Goal: Find specific page/section: Find specific page/section

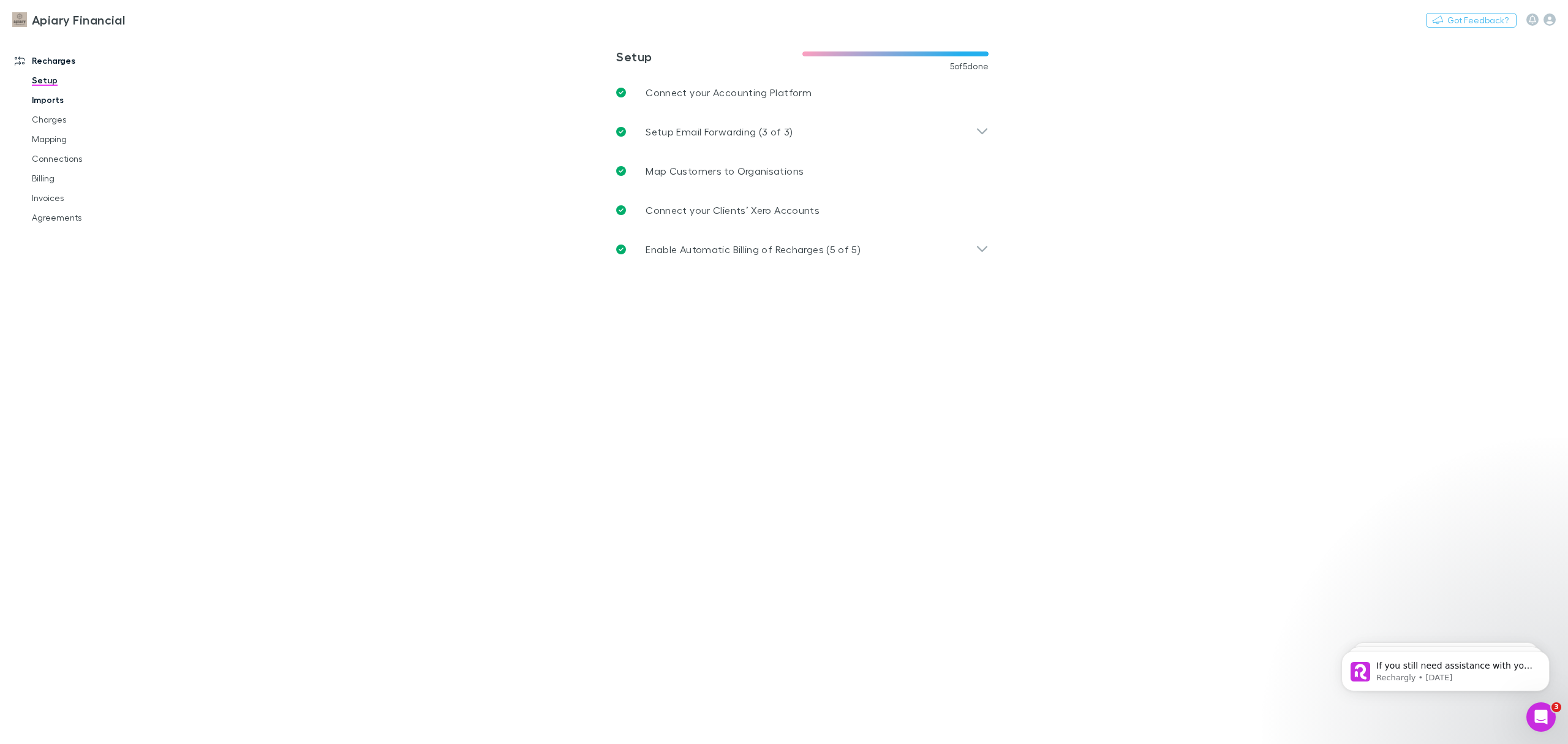
click at [62, 104] on link "Imports" at bounding box center [97, 100] width 155 height 20
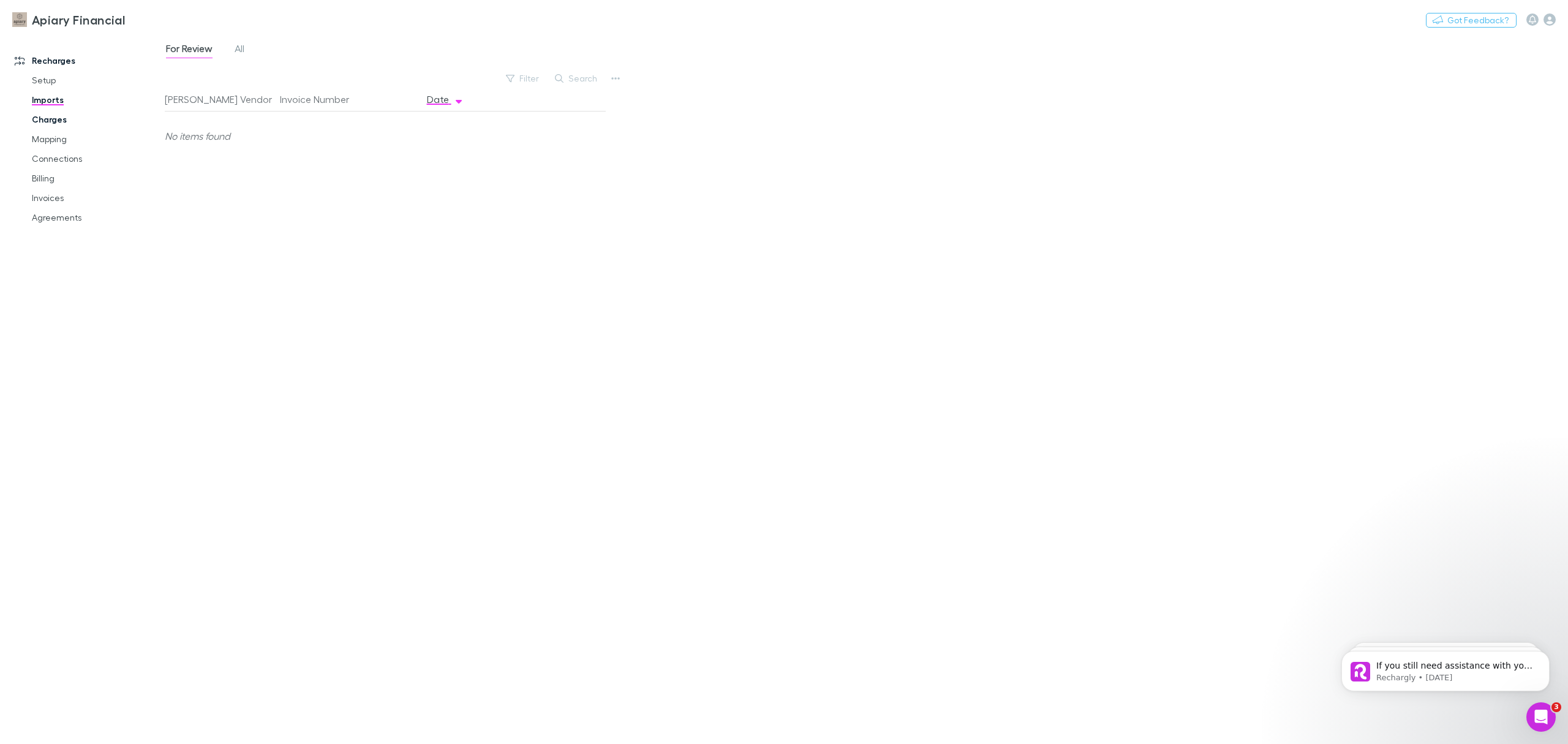
click at [59, 123] on link "Charges" at bounding box center [97, 120] width 155 height 20
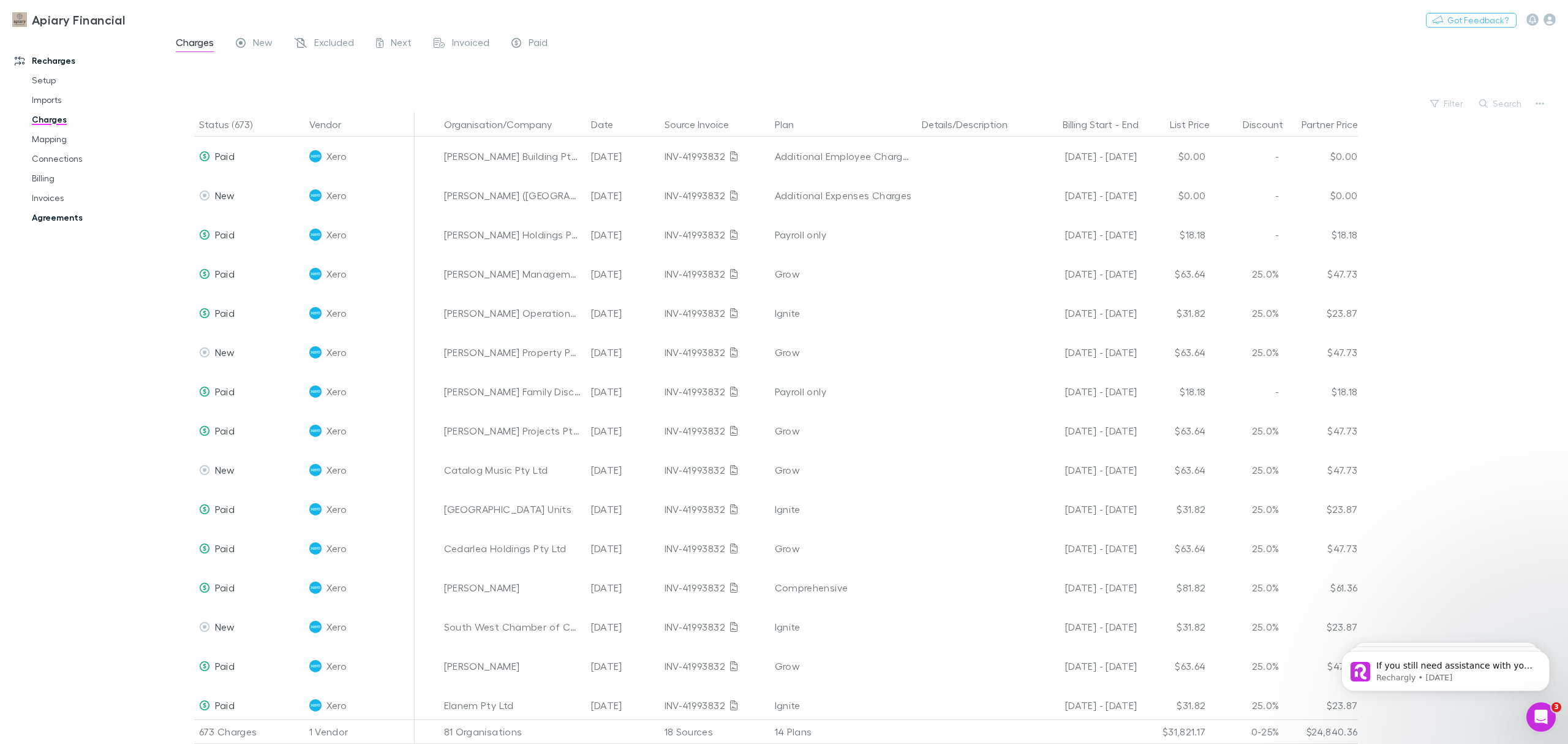
click at [60, 222] on link "Agreements" at bounding box center [97, 218] width 155 height 20
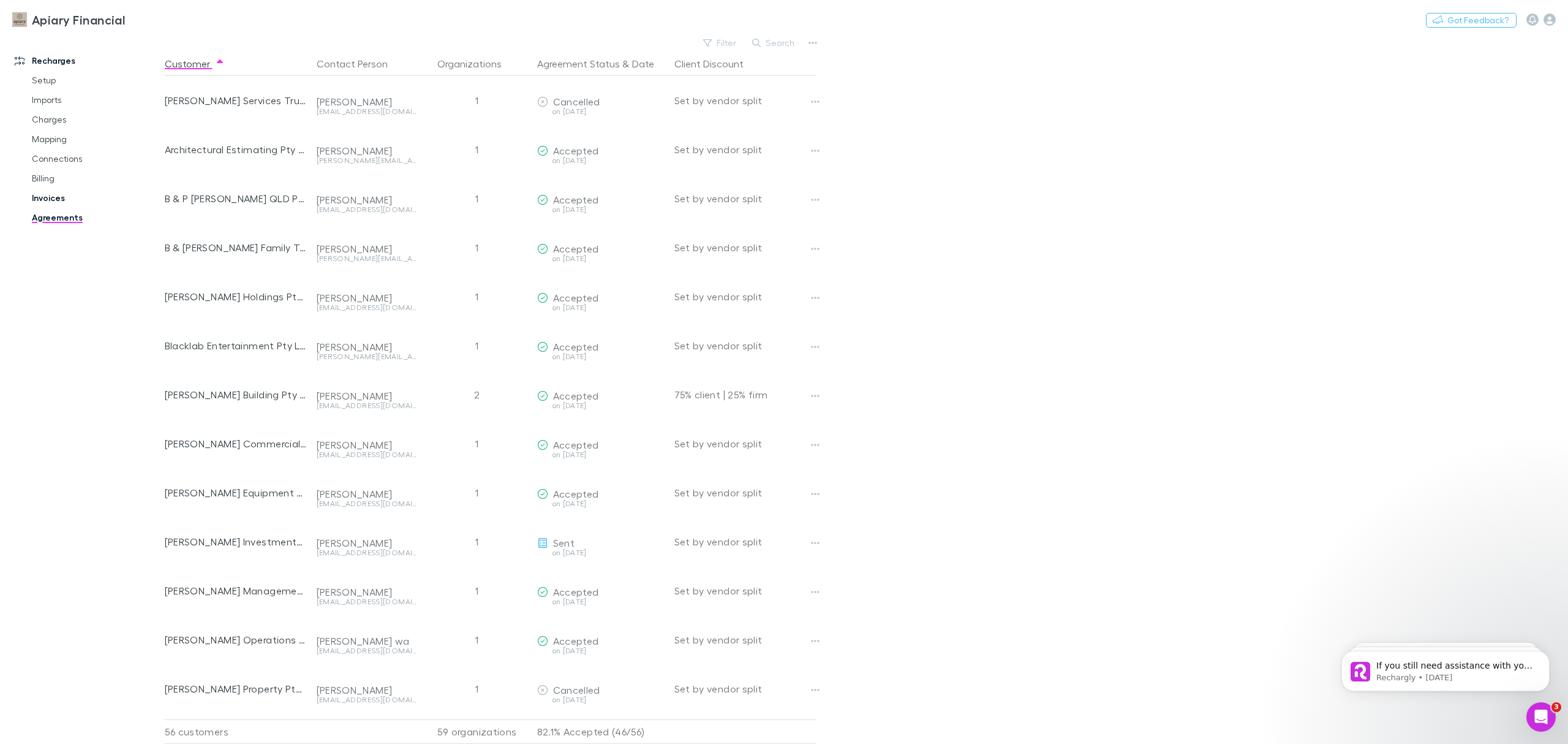
drag, startPoint x: 44, startPoint y: 199, endPoint x: 91, endPoint y: 196, distance: 47.1
click at [44, 199] on link "Invoices" at bounding box center [97, 198] width 155 height 20
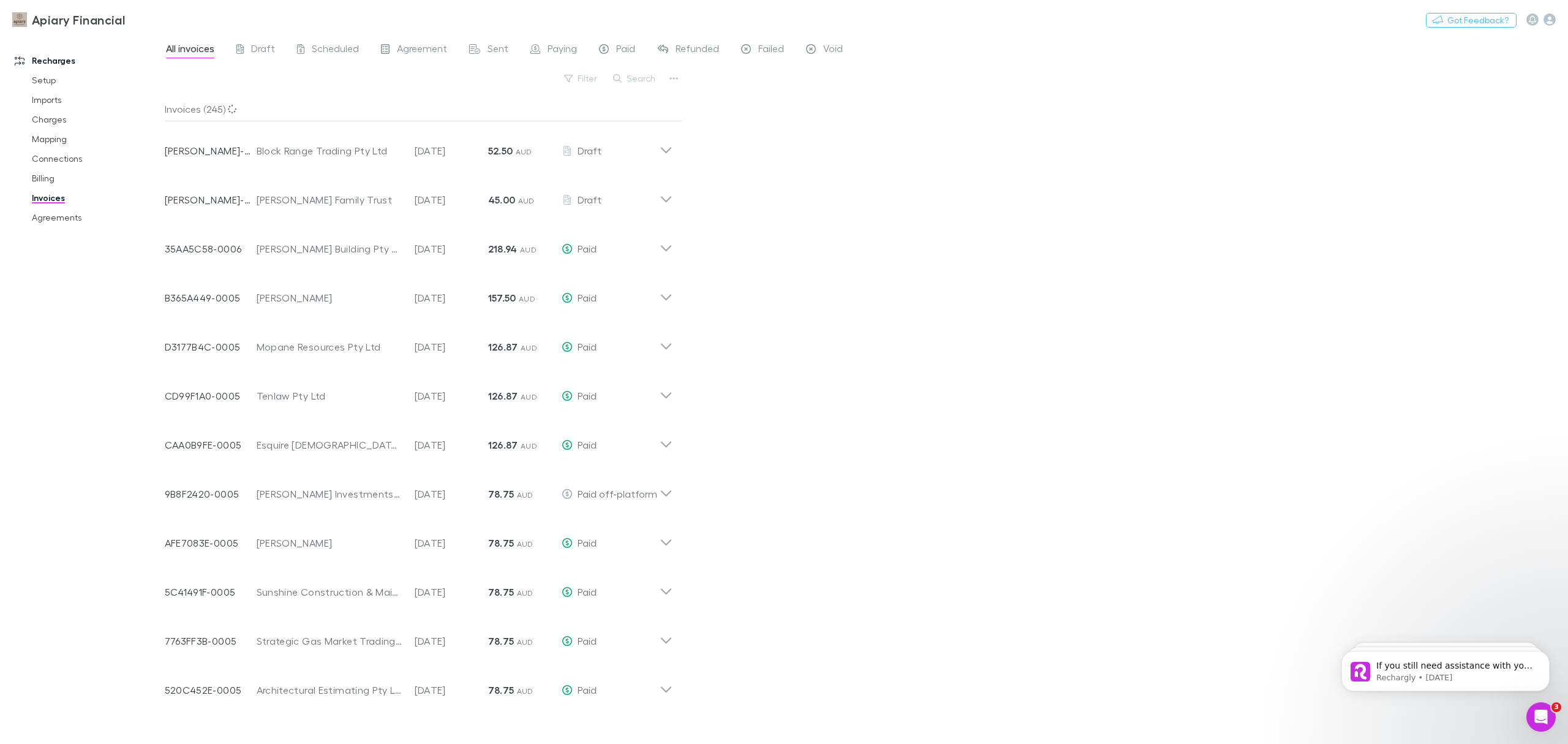
click at [650, 79] on button "Search" at bounding box center [635, 79] width 56 height 15
type input "******"
